Goal: Communication & Community: Participate in discussion

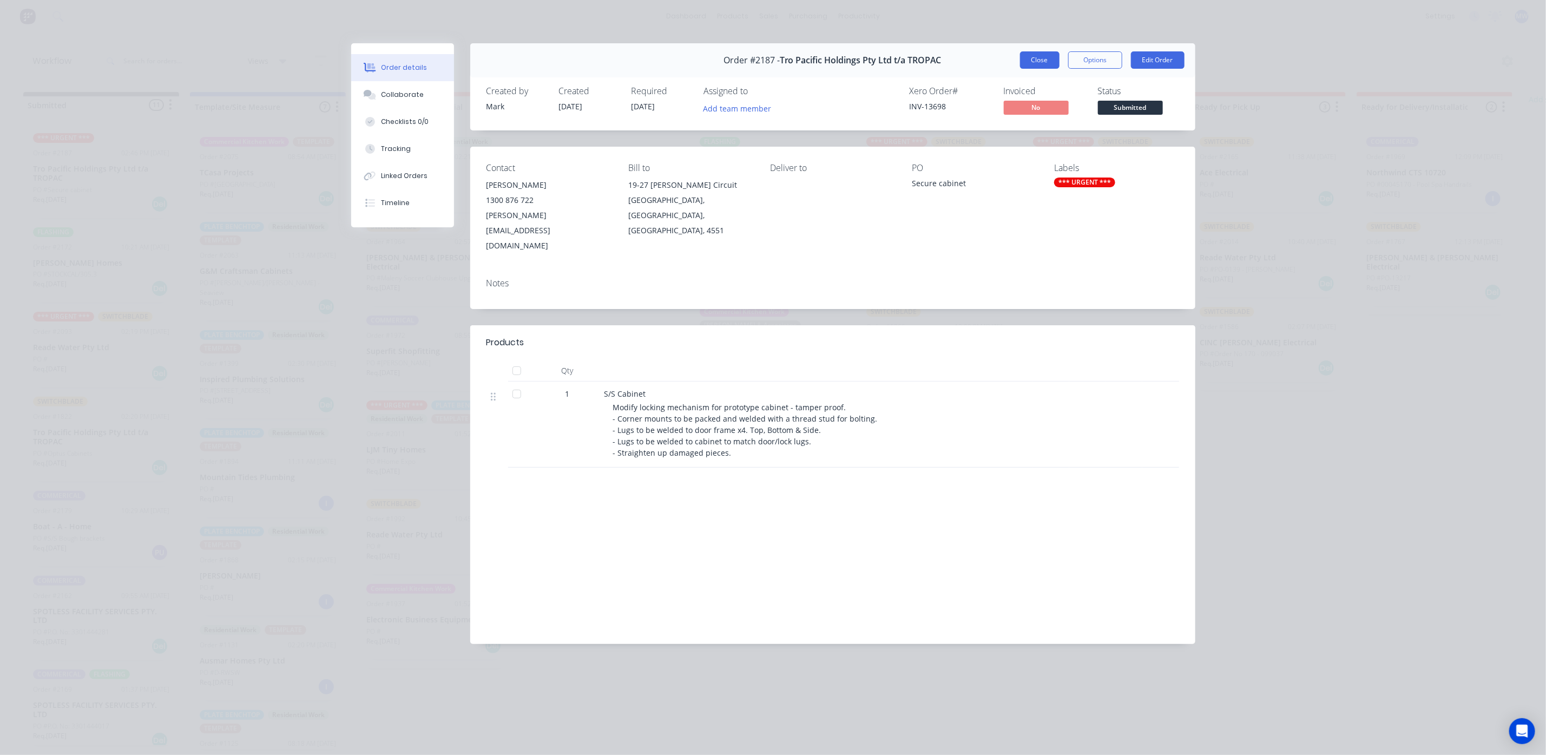
click at [1027, 53] on button "Close" at bounding box center [1040, 59] width 40 height 17
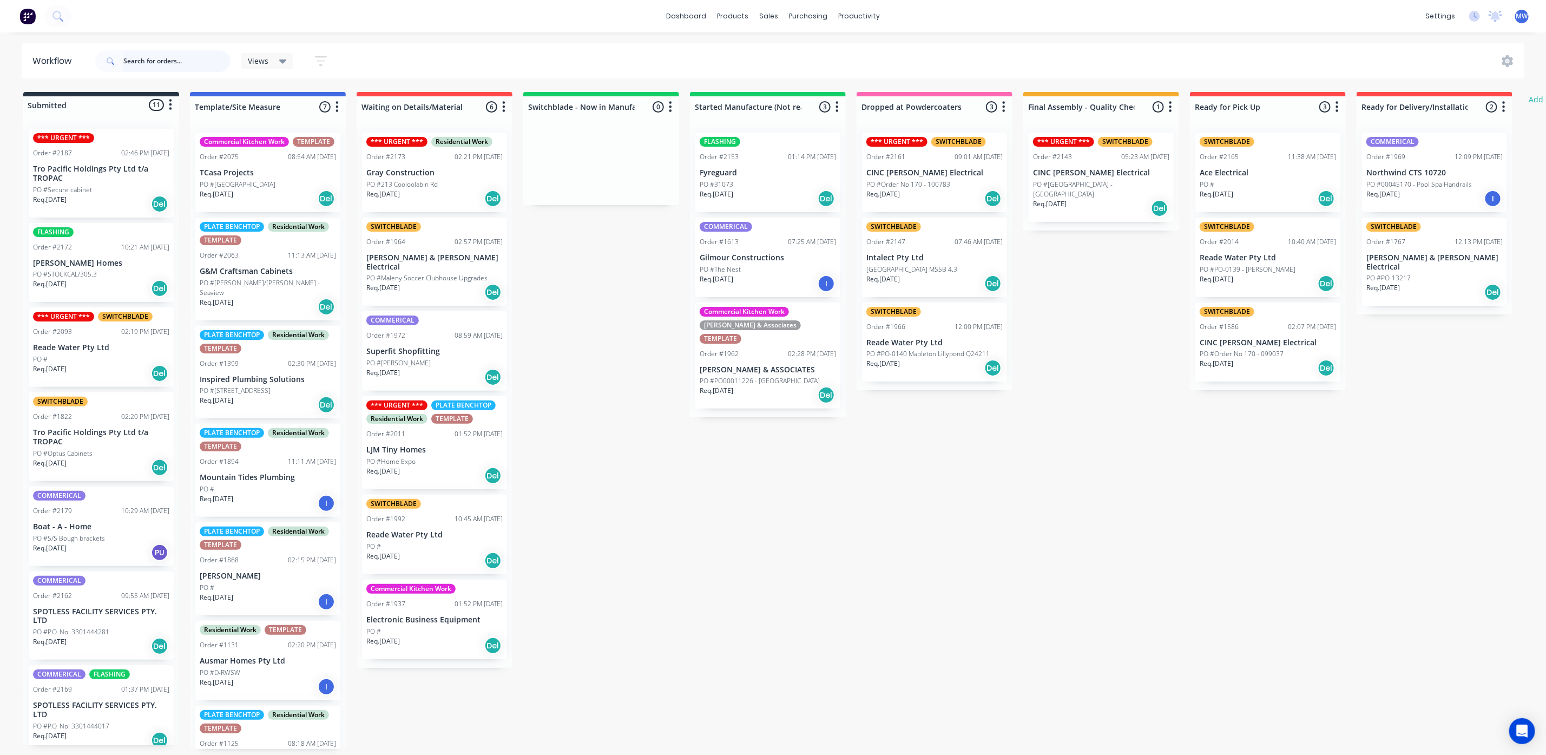
click at [148, 56] on input "text" at bounding box center [176, 61] width 107 height 22
type input "1748"
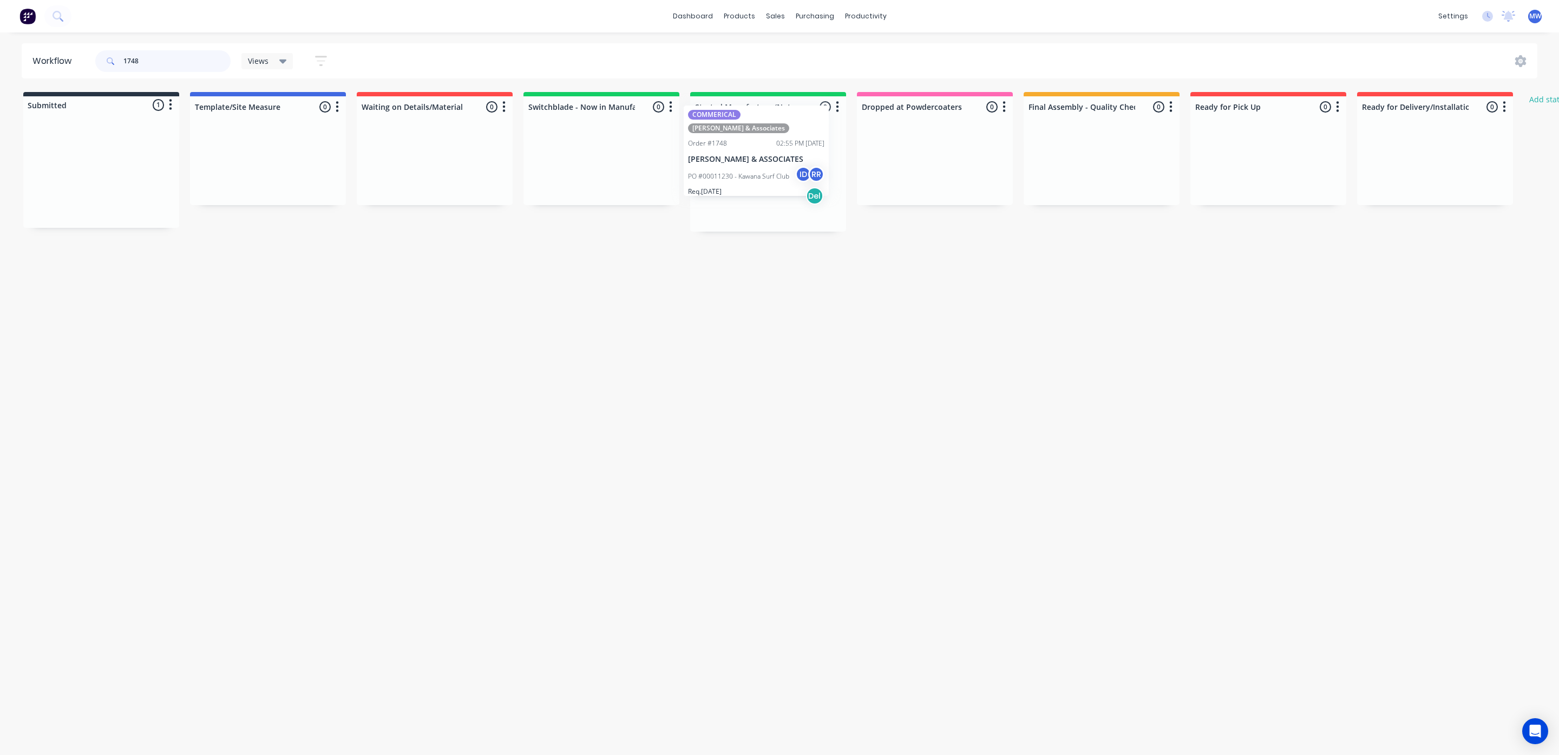
drag, startPoint x: 78, startPoint y: 203, endPoint x: 738, endPoint y: 180, distance: 659.7
click at [738, 180] on div "Submitted 1 Status colour #273444 hex #273444 Save Cancel Summaries Total order…" at bounding box center [894, 162] width 1805 height 140
drag, startPoint x: 161, startPoint y: 62, endPoint x: 34, endPoint y: 60, distance: 127.2
click at [34, 60] on header "Workflow 1748 Views Save new view None (Default) edit SCSM - MAIN edit SUNCOAST…" at bounding box center [780, 60] width 1516 height 35
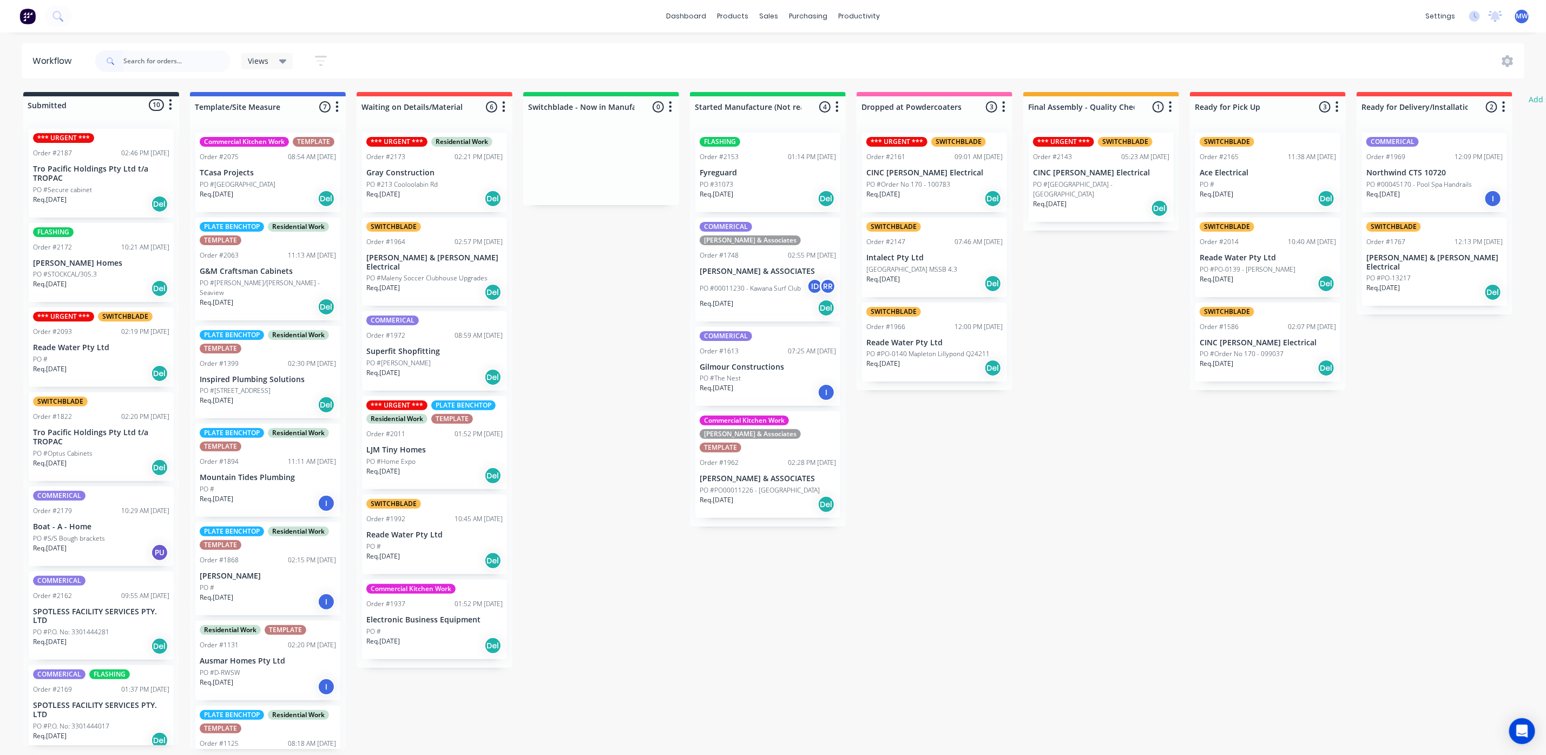
click at [790, 299] on div "Req. 28/08/25 Del" at bounding box center [768, 308] width 136 height 18
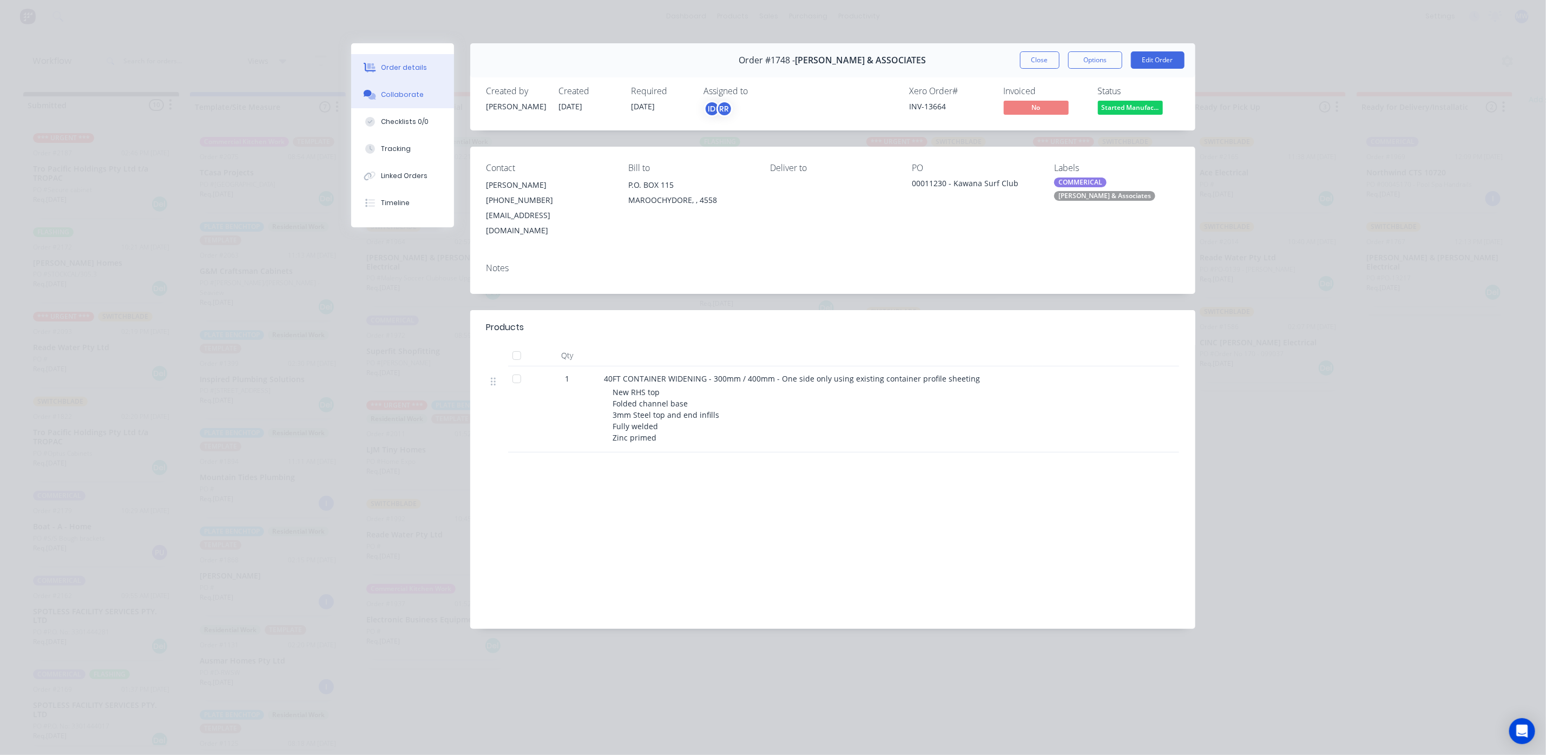
click at [395, 96] on div "Collaborate" at bounding box center [402, 95] width 43 height 10
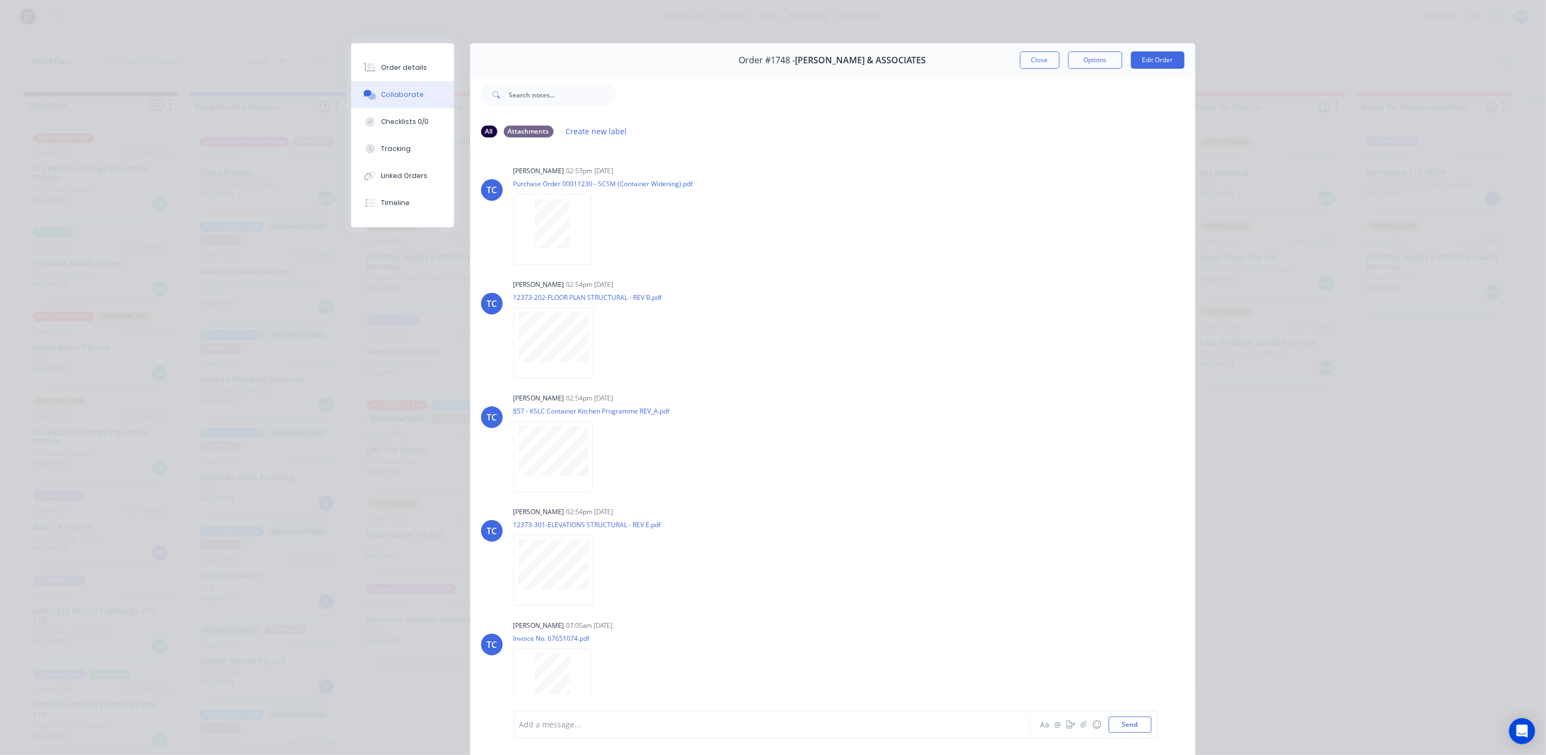
click at [533, 700] on div "Add a message... Aa @ ☺ Send" at bounding box center [832, 724] width 725 height 61
click at [1032, 58] on button "Close" at bounding box center [1040, 59] width 40 height 17
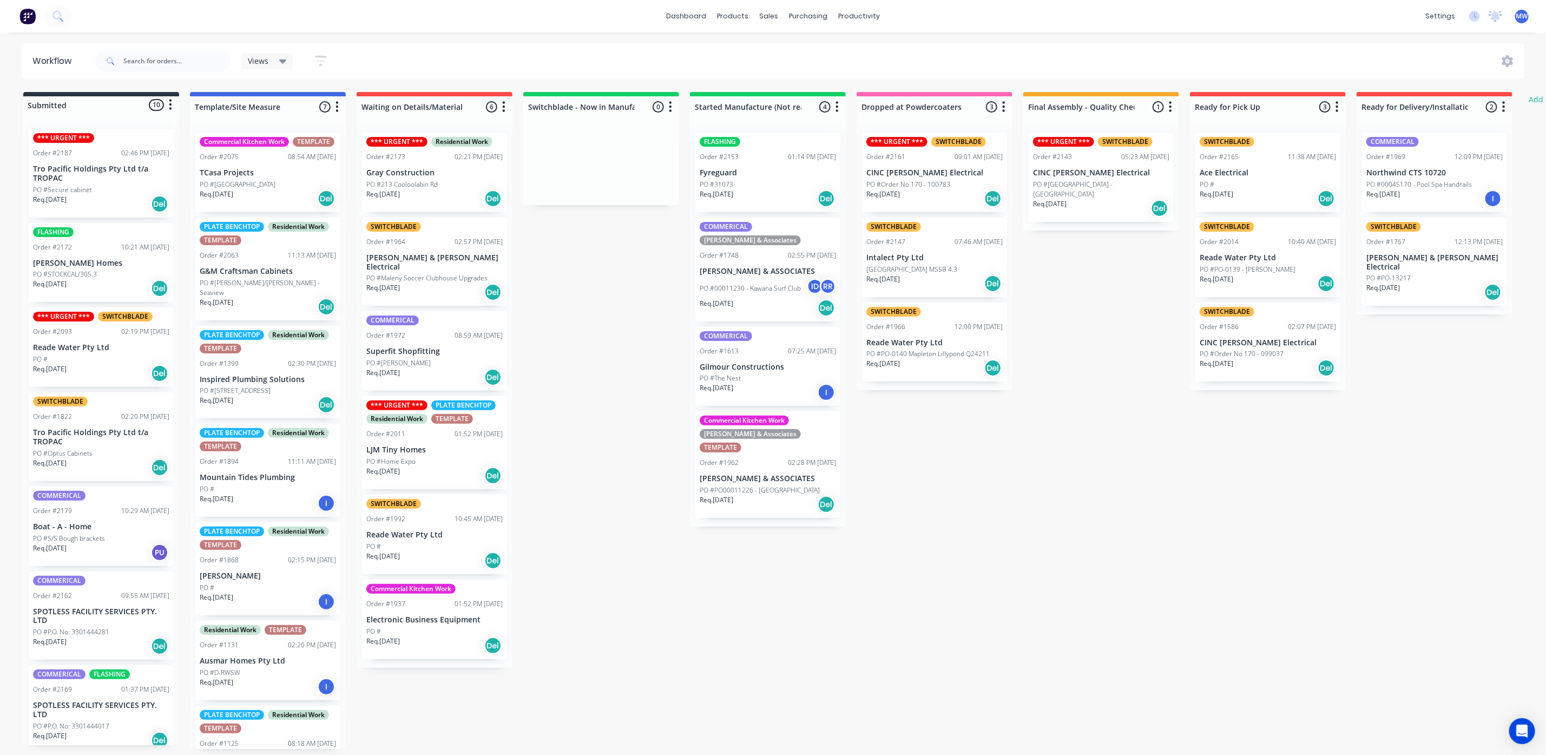
click at [739, 284] on p "PO #00011230 - Kawana Surf Club" at bounding box center [750, 289] width 101 height 10
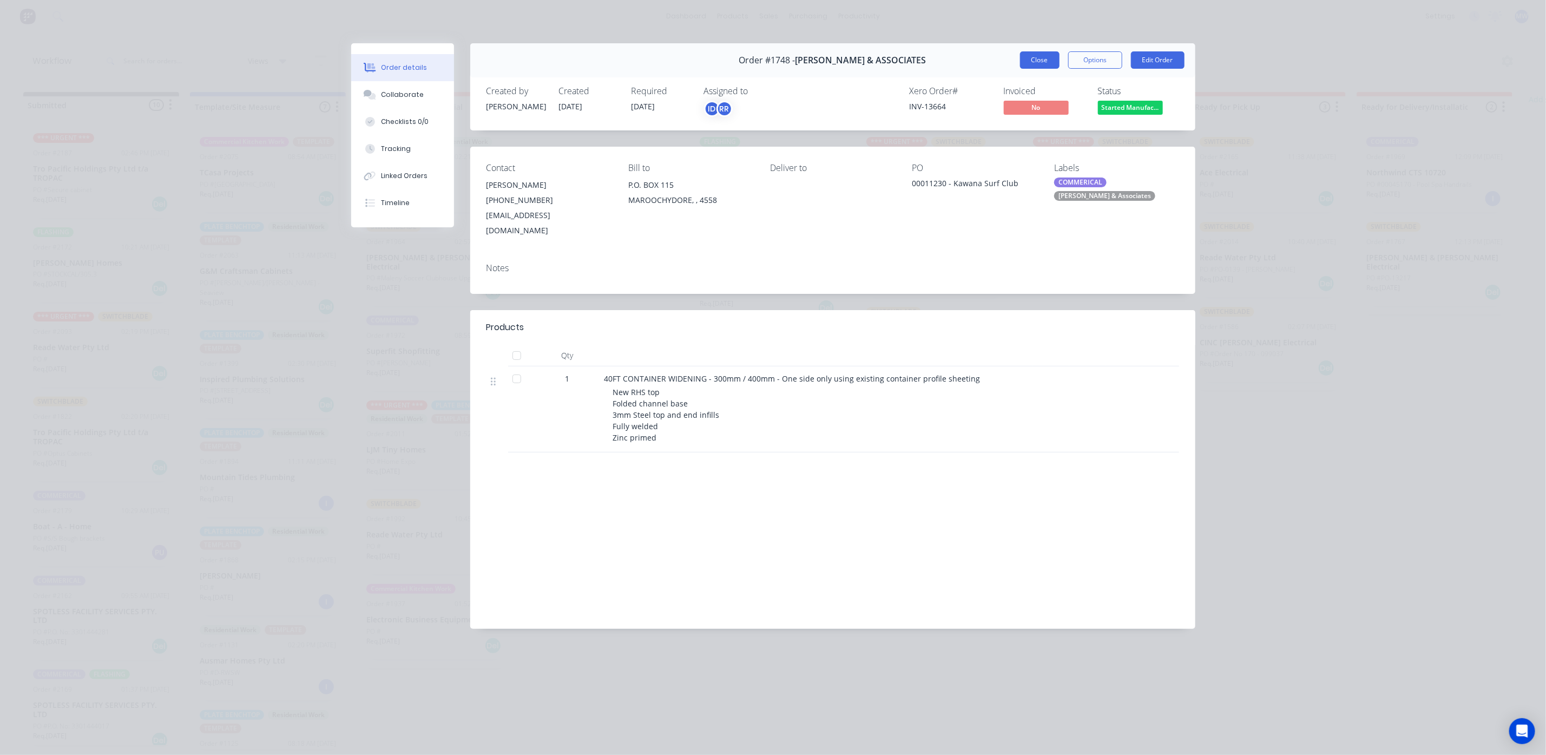
click at [1047, 65] on button "Close" at bounding box center [1040, 59] width 40 height 17
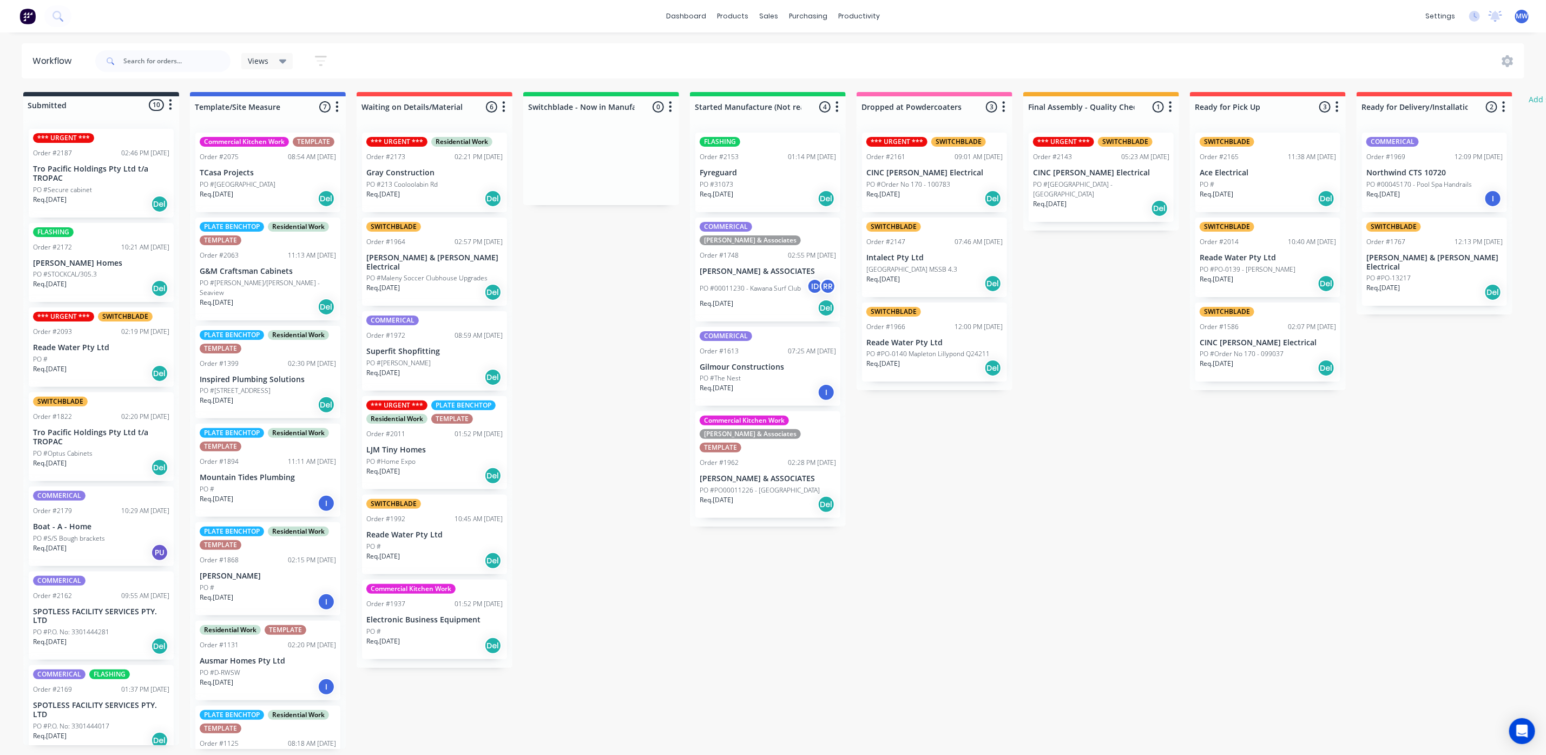
click at [952, 527] on div "Submitted 10 Status colour #273444 hex #273444 Save Cancel Summaries Total orde…" at bounding box center [894, 420] width 1805 height 657
click at [765, 299] on div "Req. 28/08/25 Del" at bounding box center [768, 308] width 136 height 18
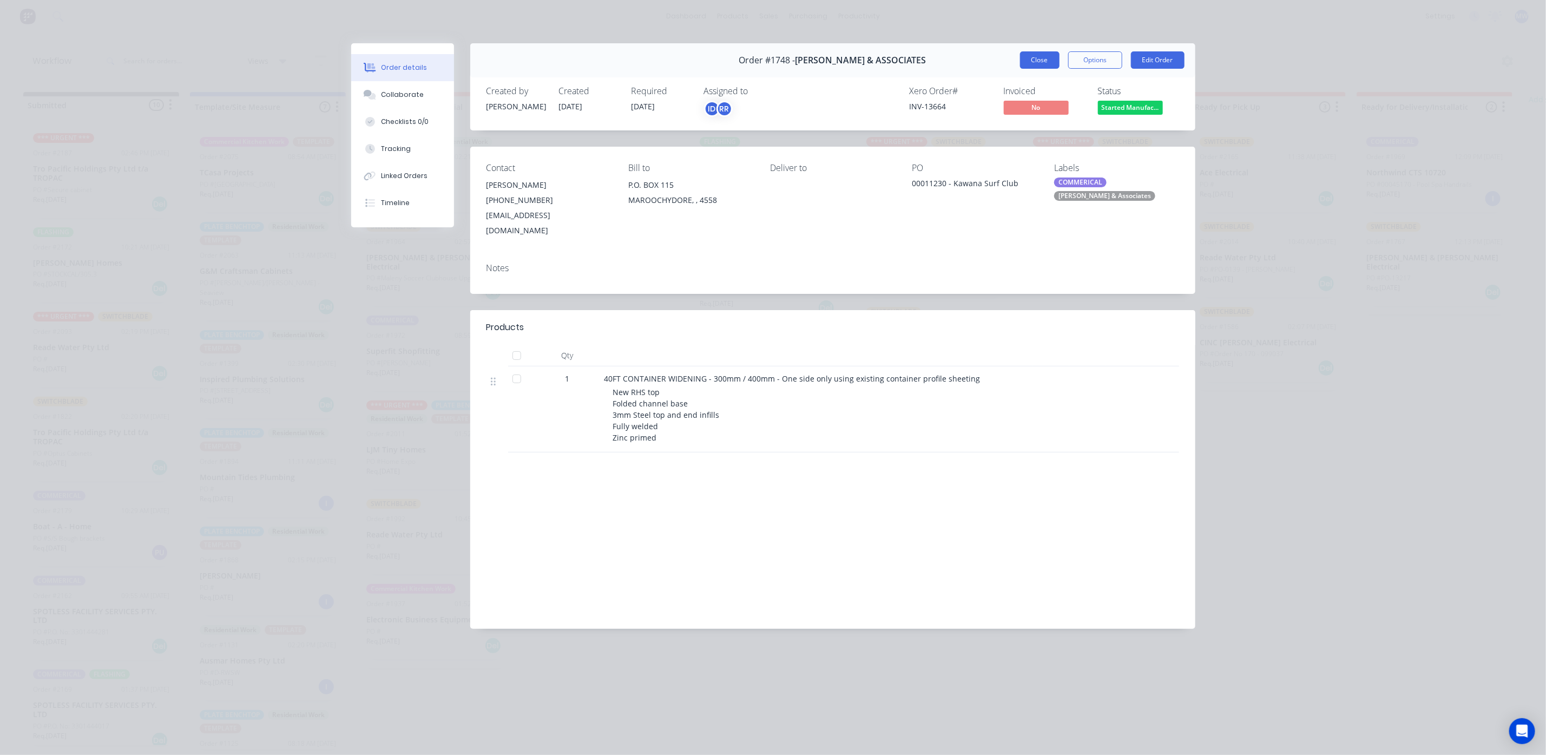
click at [1044, 59] on button "Close" at bounding box center [1040, 59] width 40 height 17
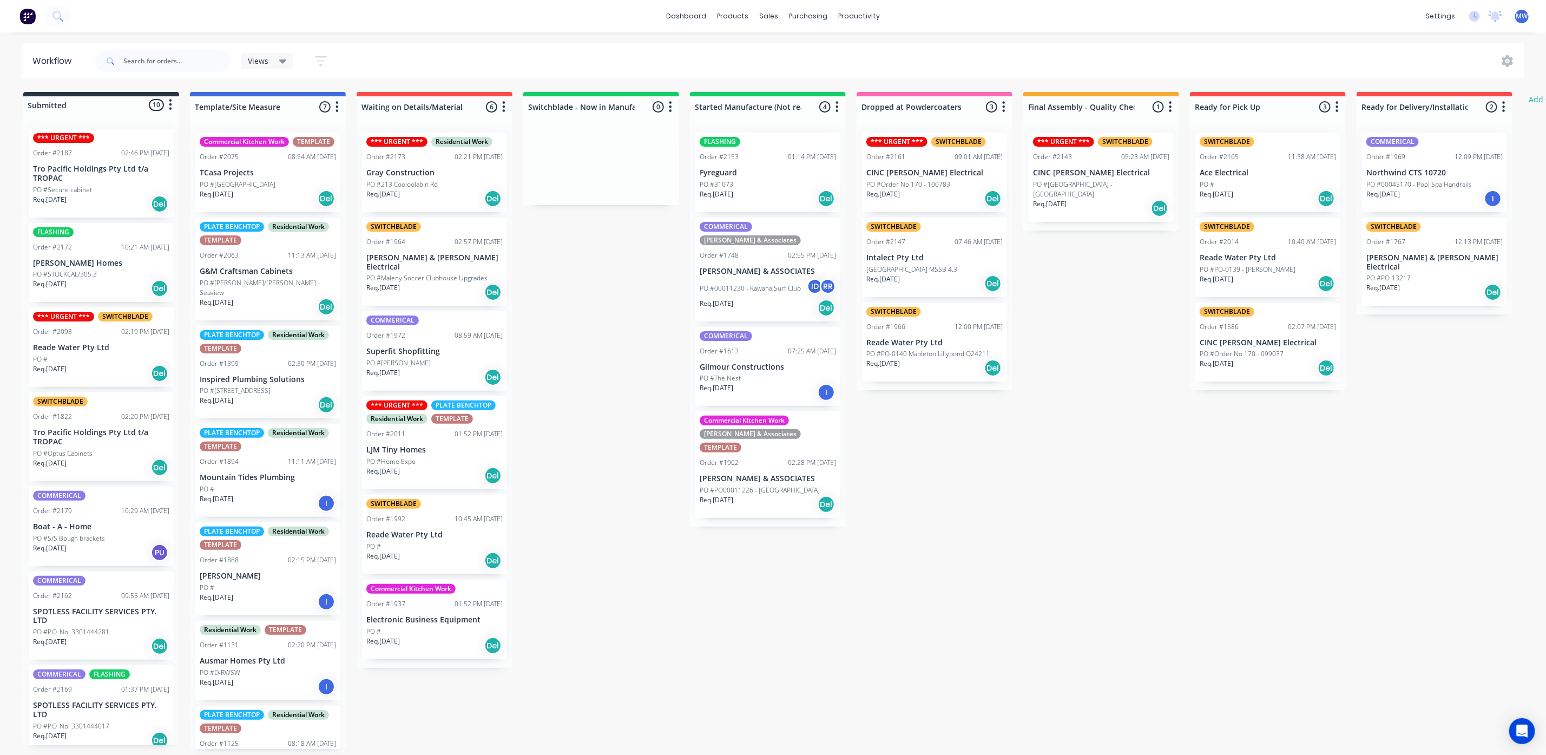
click at [762, 160] on div "Order #2153 01:14 PM 11/08/25" at bounding box center [768, 157] width 136 height 10
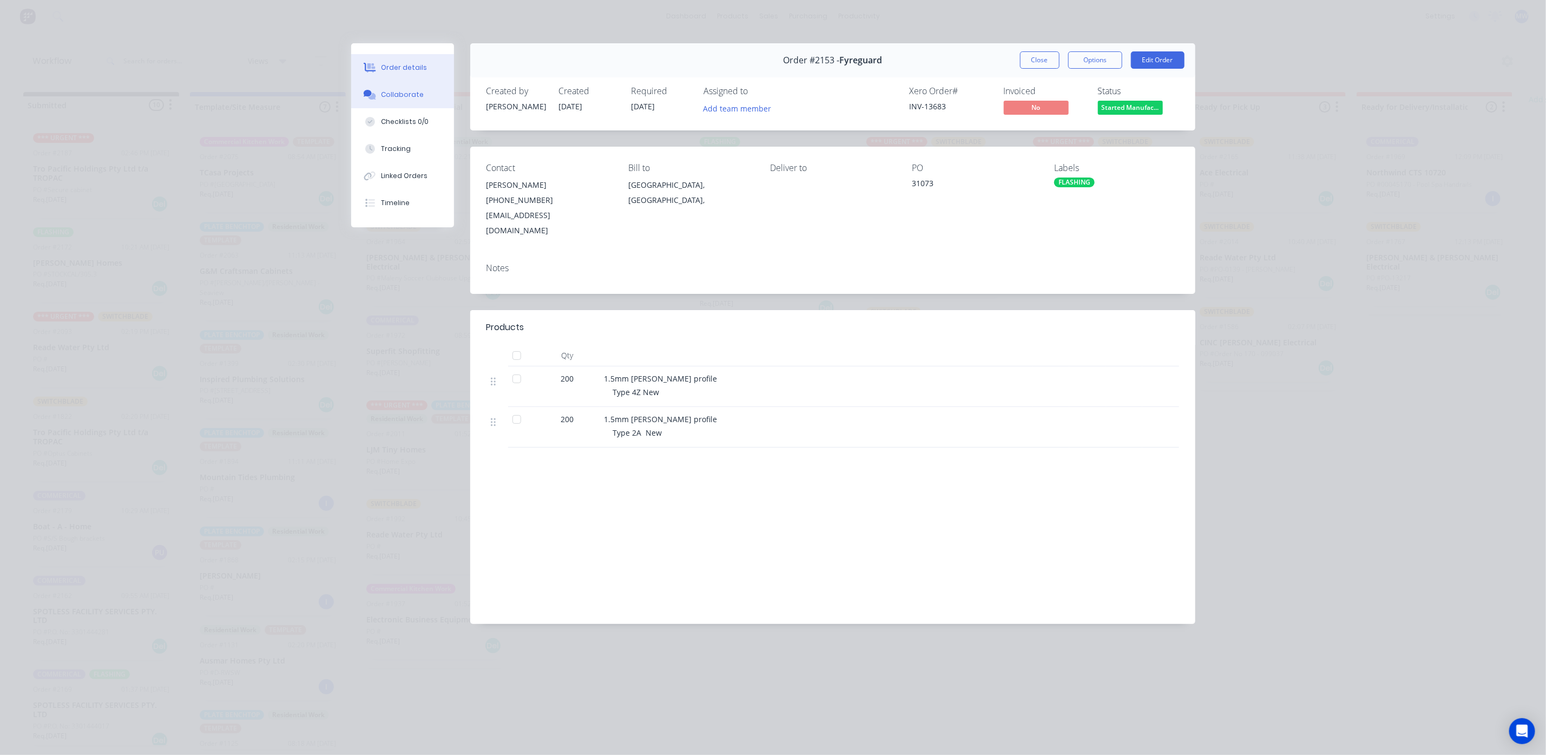
click at [395, 90] on div "Collaborate" at bounding box center [402, 95] width 43 height 10
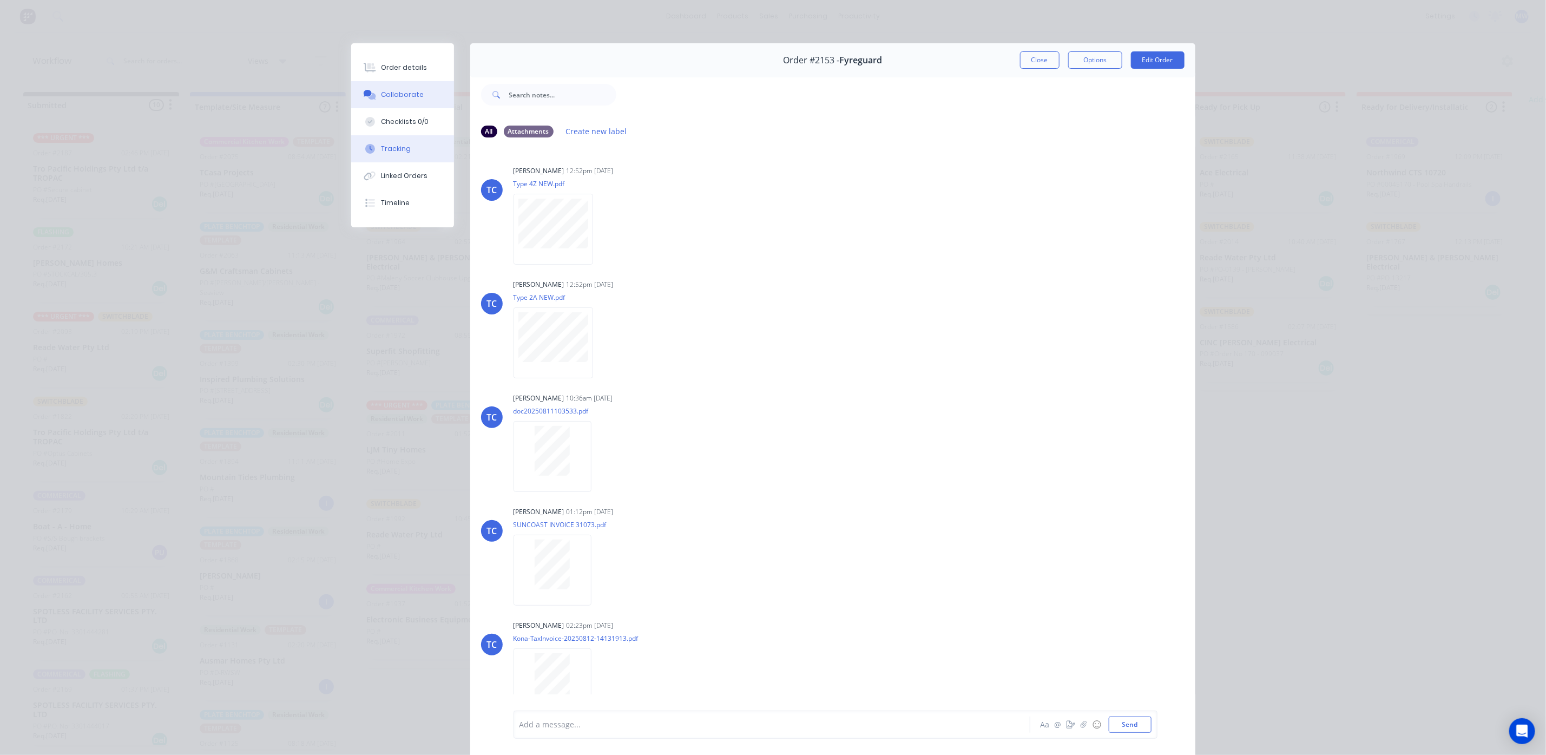
click at [363, 143] on button "Tracking" at bounding box center [402, 148] width 103 height 27
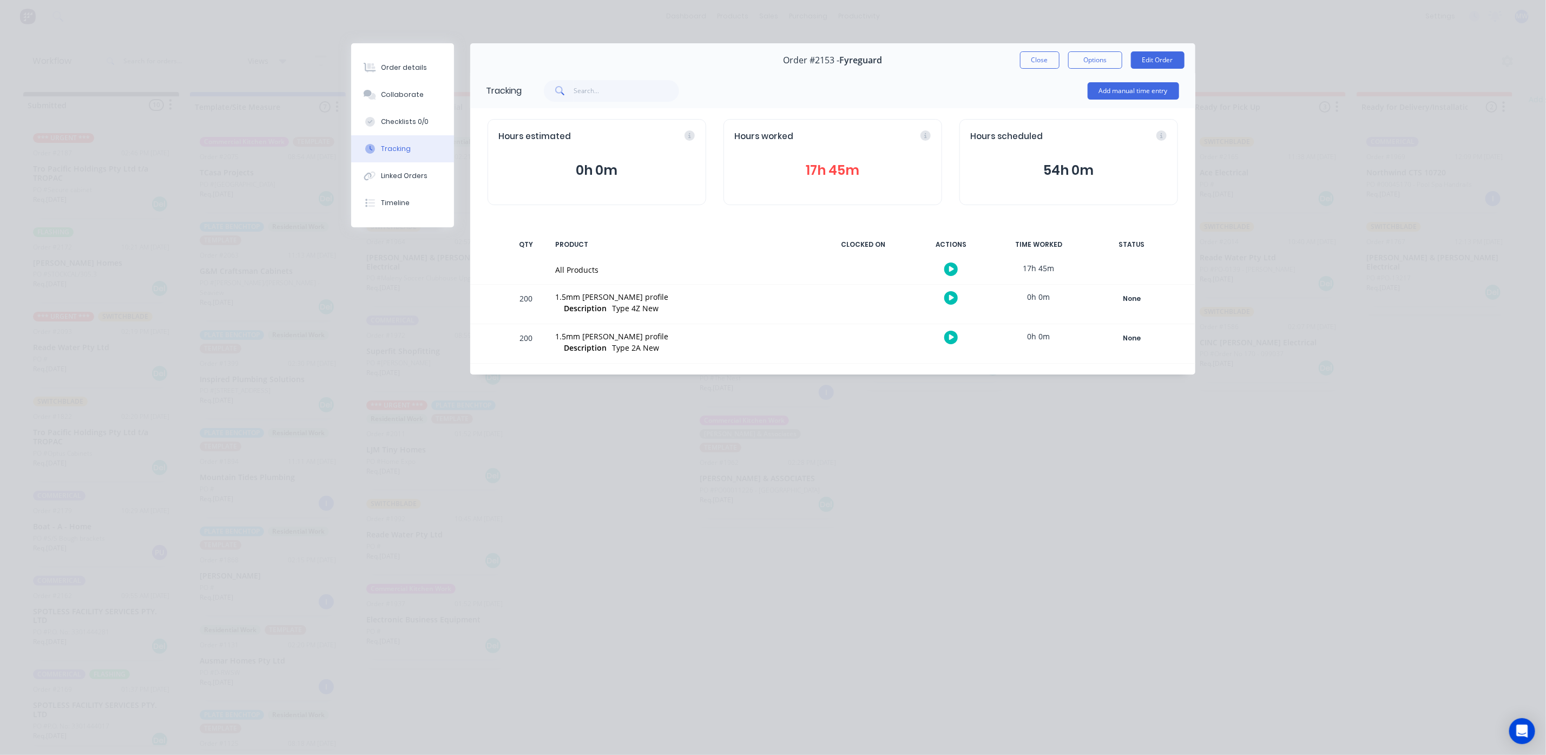
click at [811, 172] on button "17h 45m" at bounding box center [833, 170] width 196 height 21
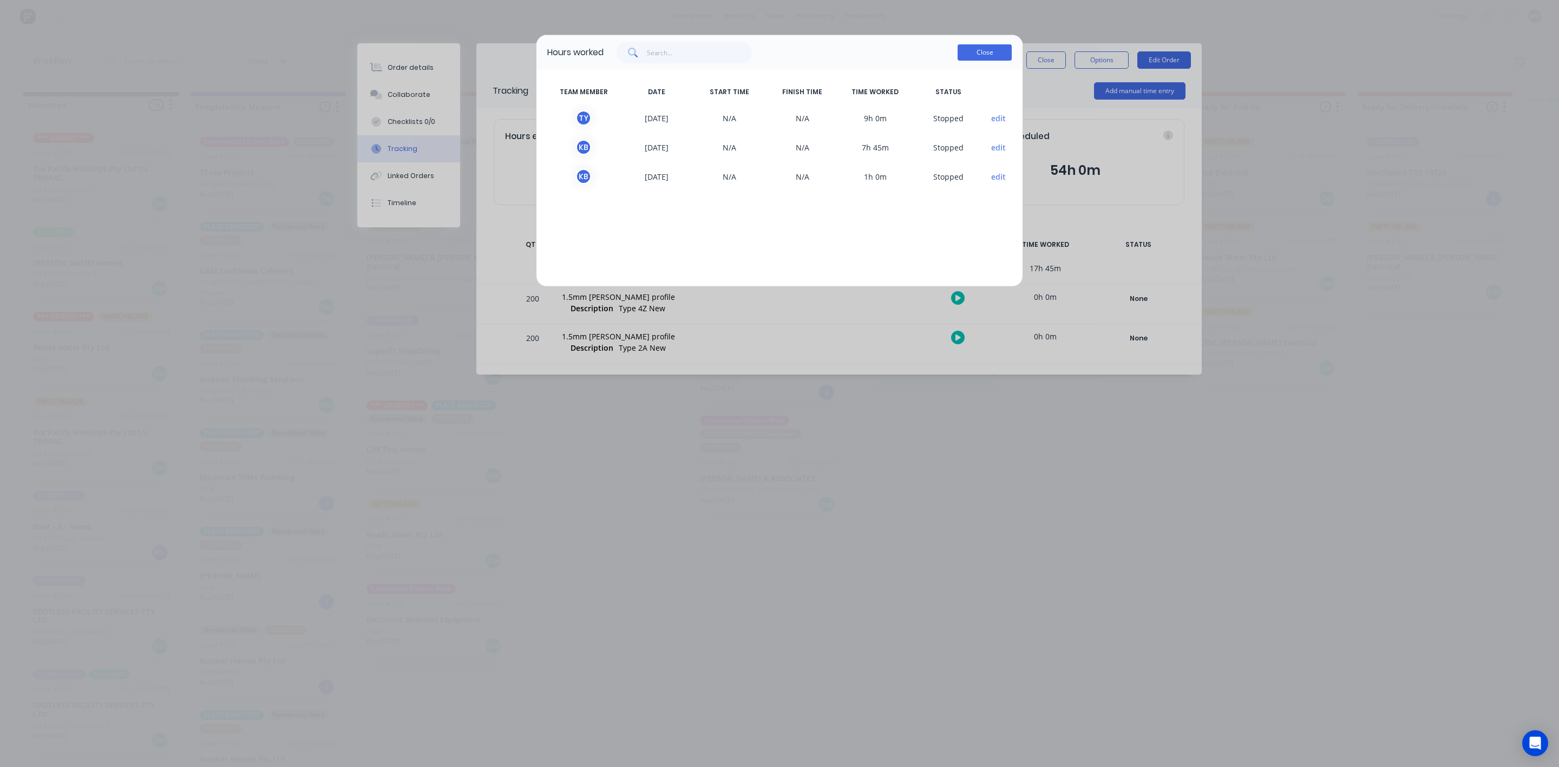
click at [986, 60] on button "Close" at bounding box center [985, 52] width 54 height 16
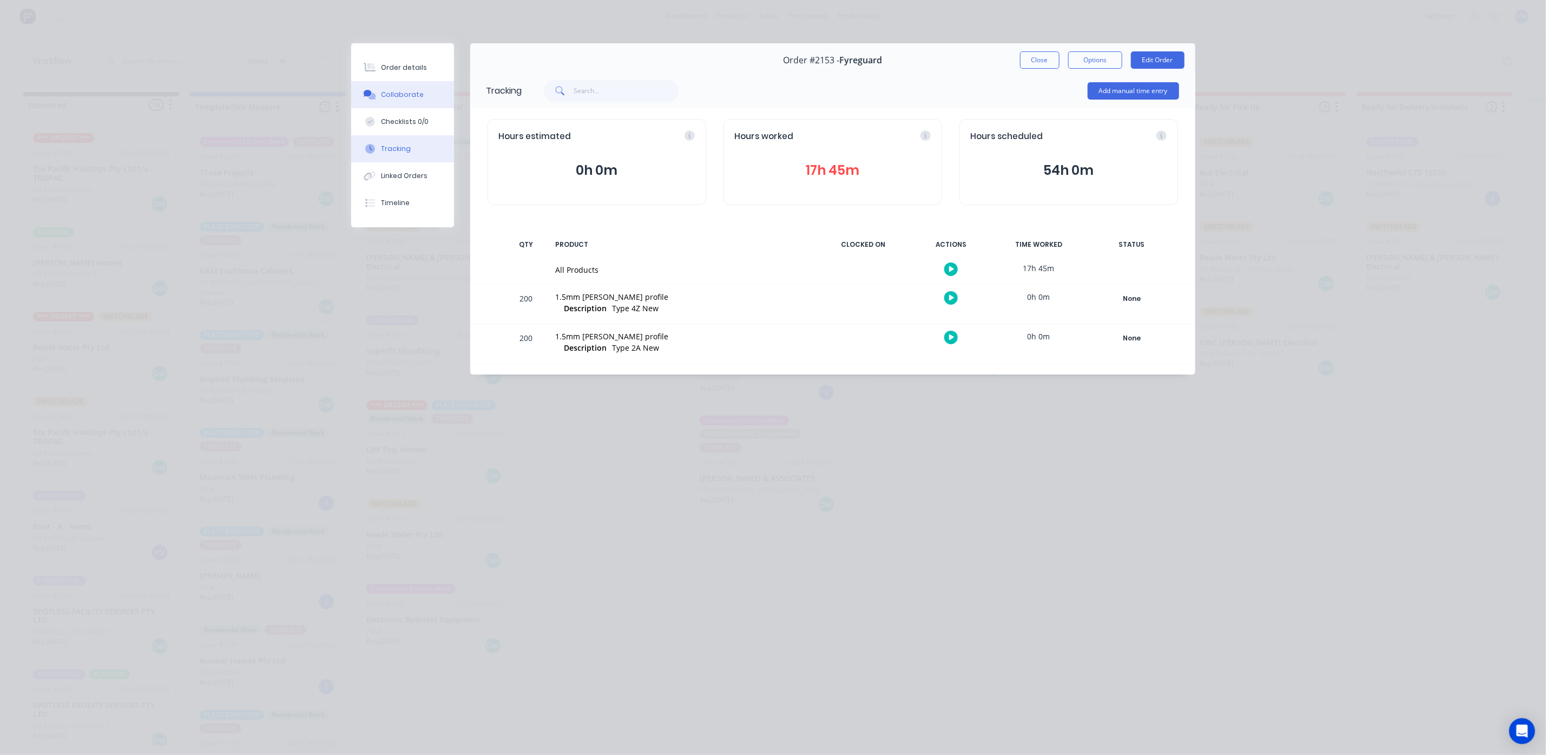
click at [414, 90] on div "Collaborate" at bounding box center [402, 95] width 43 height 10
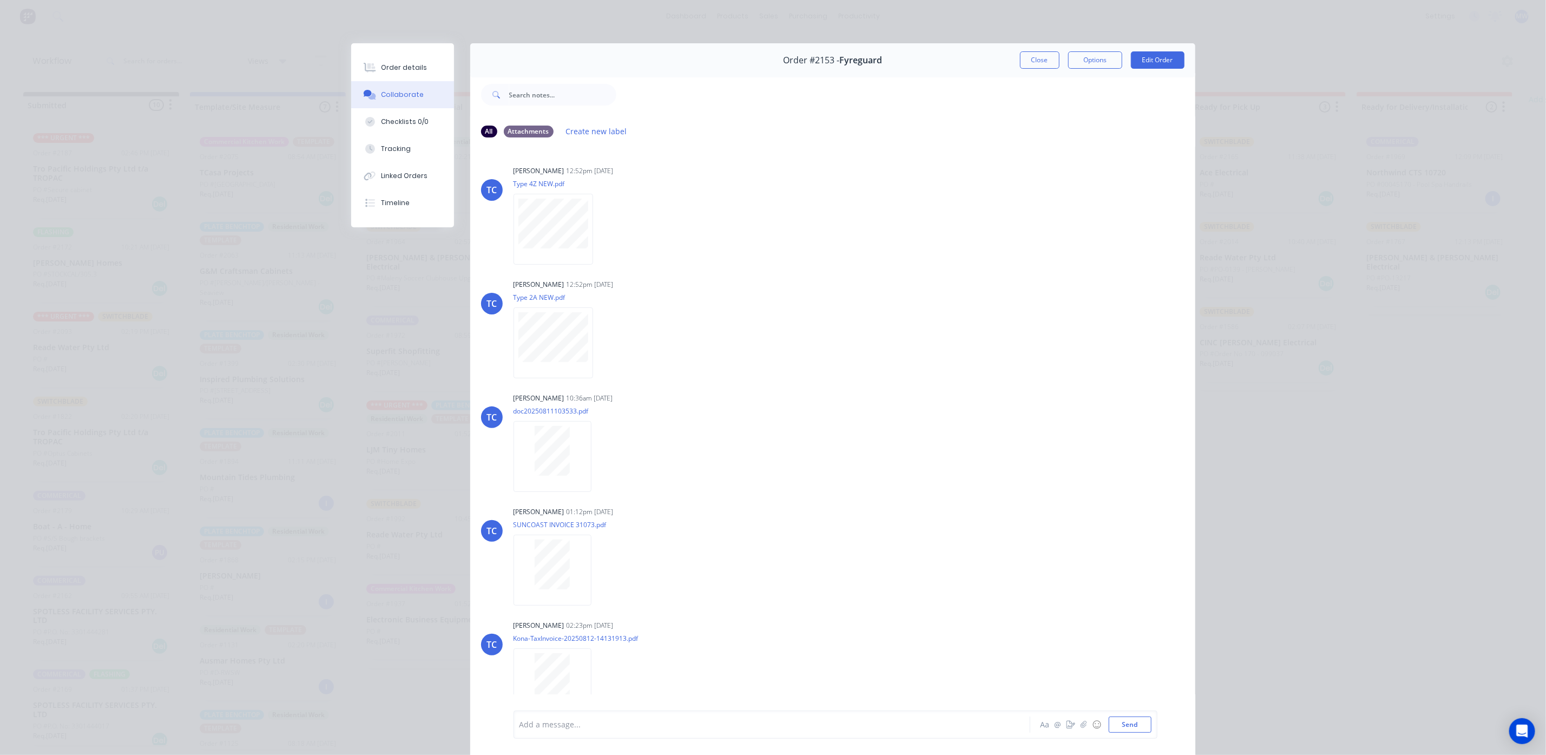
click at [588, 719] on div at bounding box center [757, 724] width 474 height 11
click at [1129, 718] on button "Send" at bounding box center [1130, 725] width 43 height 16
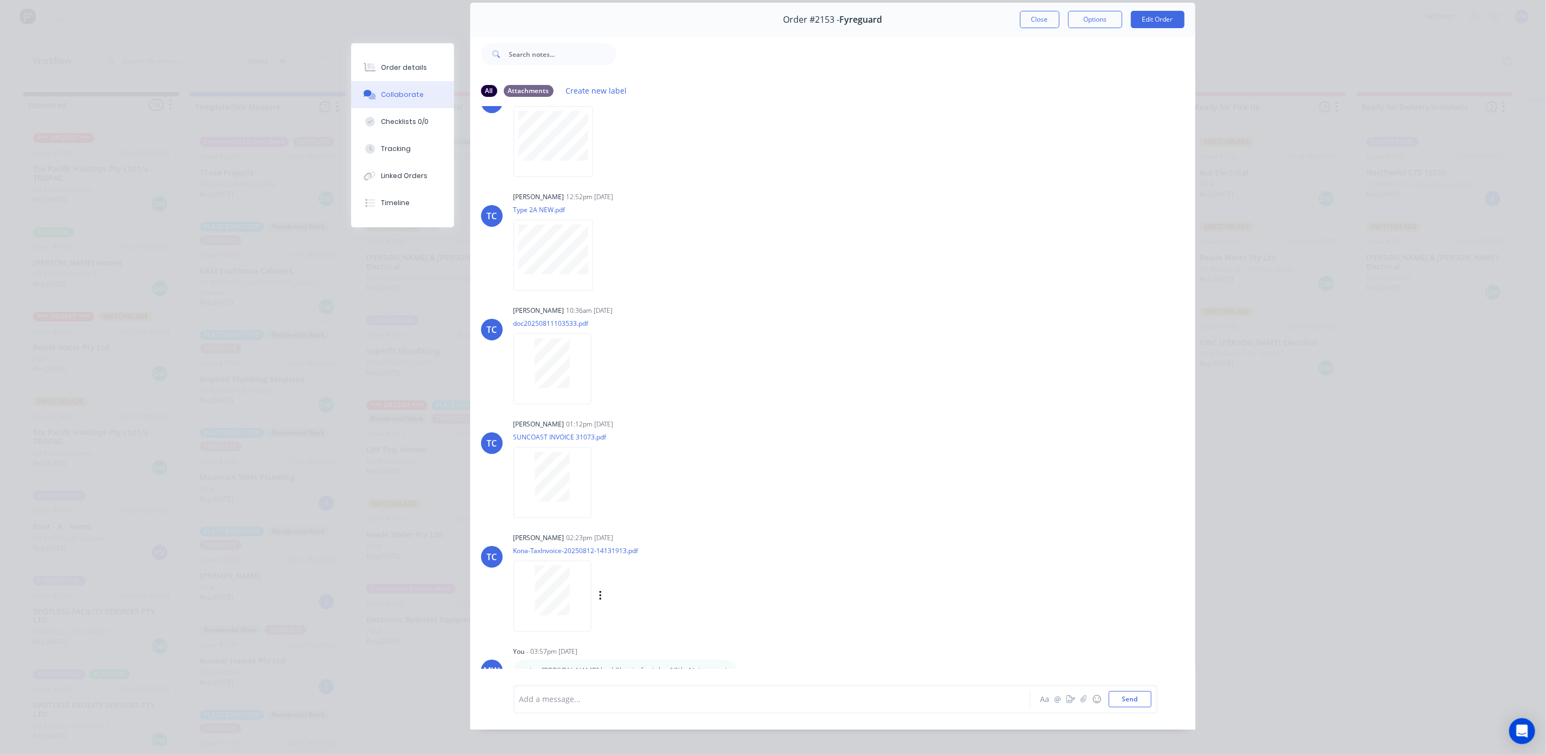
scroll to position [62, 0]
